Goal: Transaction & Acquisition: Purchase product/service

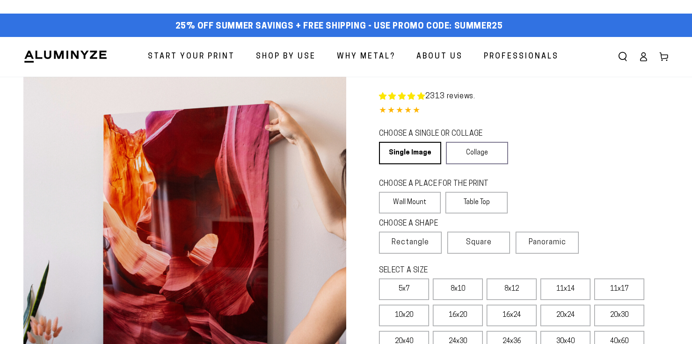
select select "**********"
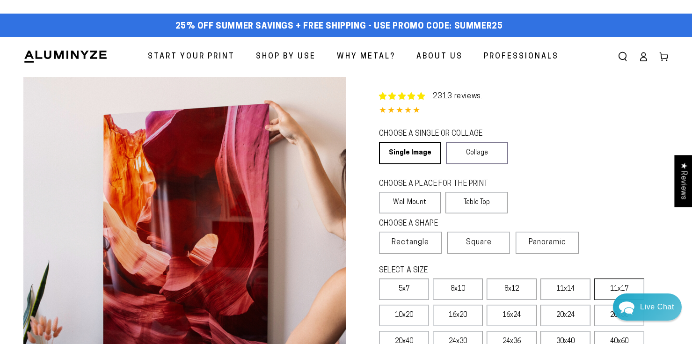
click at [607, 287] on label "11x17" at bounding box center [619, 289] width 50 height 22
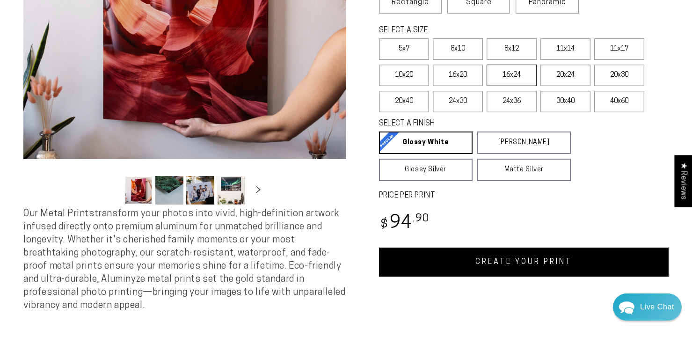
scroll to position [241, 0]
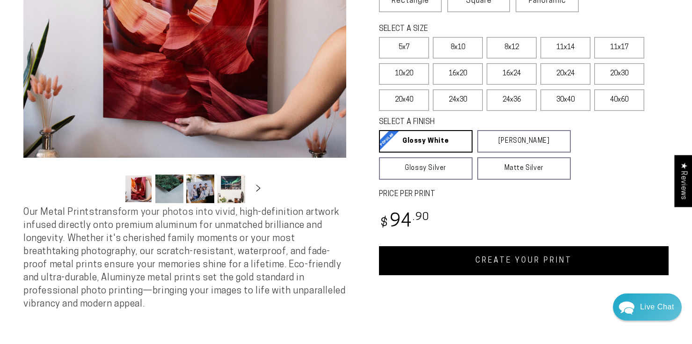
click at [478, 259] on link "CREATE YOUR PRINT" at bounding box center [524, 260] width 290 height 29
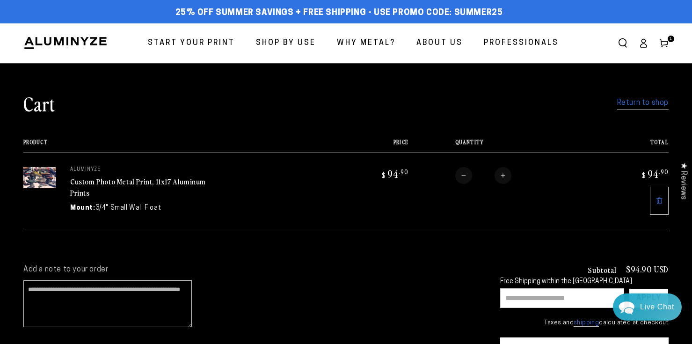
click at [503, 172] on button "Increase quantity for Custom Photo Metal Print, 11x17 Aluminum Prints" at bounding box center [503, 175] width 17 height 17
type input "*"
click at [503, 172] on form "Product Price Total Quantity Total aluminyze Custom Photo Metal Print, 11x17 Al…" at bounding box center [345, 185] width 645 height 92
click at [498, 175] on button "Increase quantity for Custom Photo Metal Print, 11x17 Aluminum Prints" at bounding box center [498, 175] width 17 height 17
type input "*"
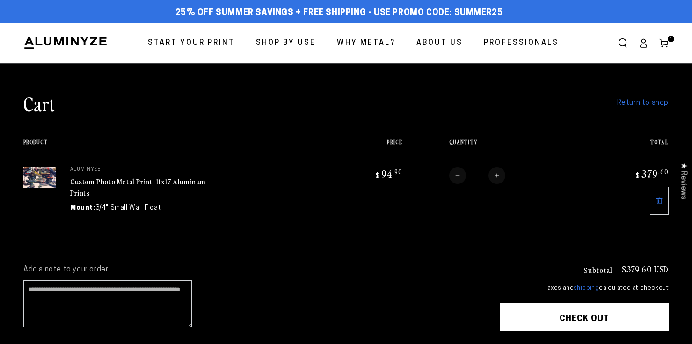
click at [498, 175] on button "Increase quantity for Custom Photo Metal Print, 11x17 Aluminum Prints" at bounding box center [496, 175] width 17 height 17
type input "*"
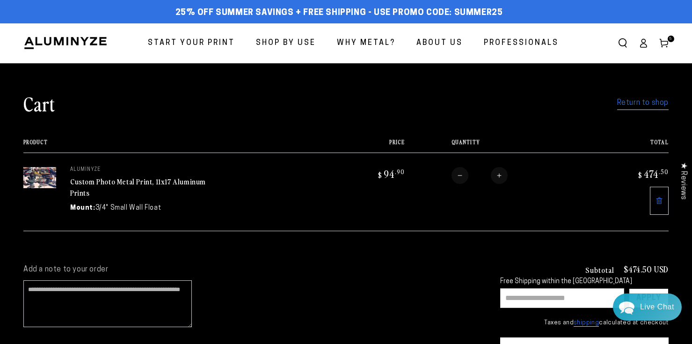
click at [521, 297] on input "text" at bounding box center [562, 298] width 124 height 20
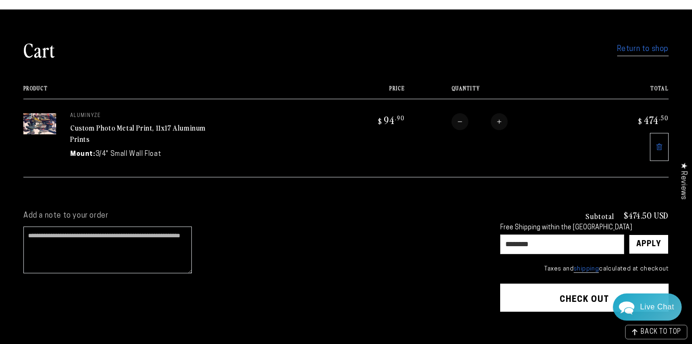
scroll to position [54, 0]
type input "********"
click at [649, 241] on div "Apply" at bounding box center [648, 244] width 25 height 19
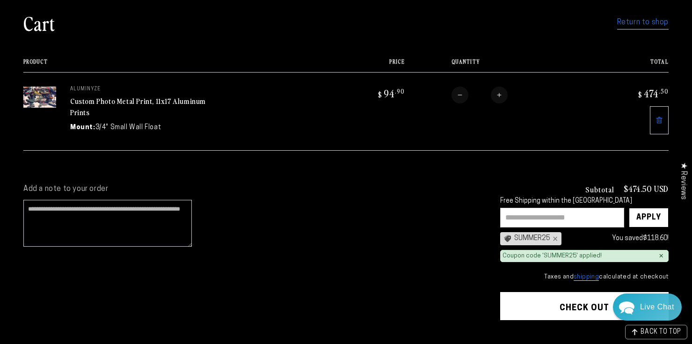
scroll to position [98, 0]
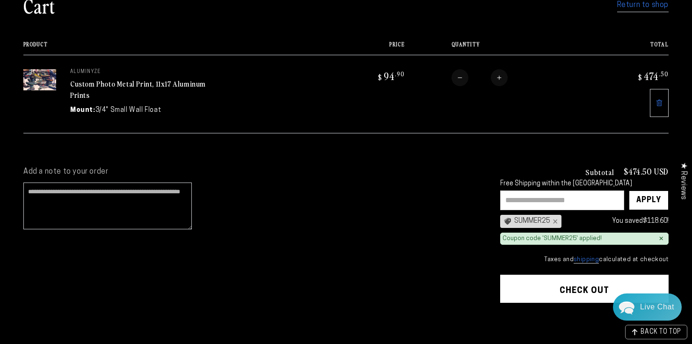
click at [569, 283] on button "Check out" at bounding box center [584, 289] width 168 height 28
